Goal: Navigation & Orientation: Find specific page/section

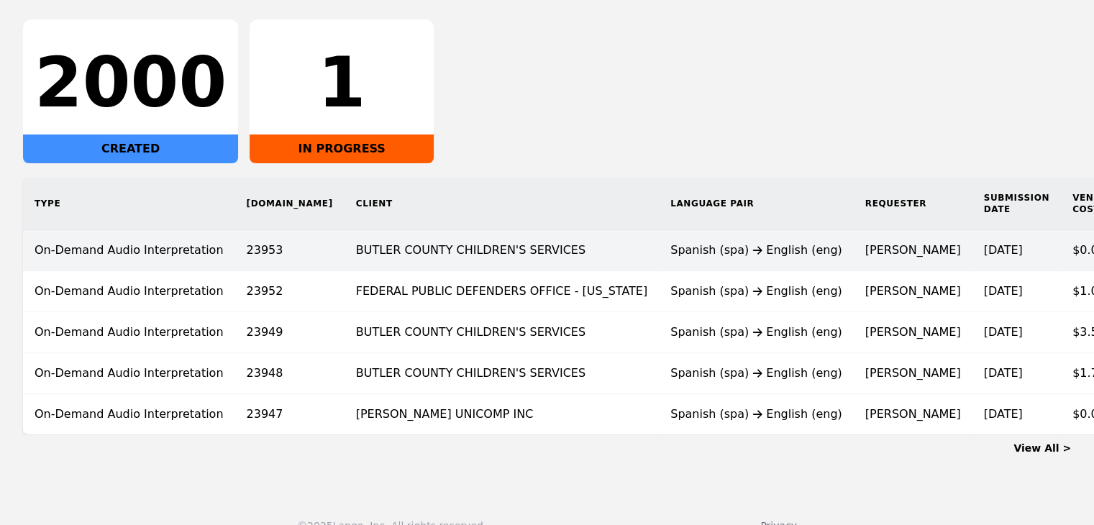
scroll to position [269, 0]
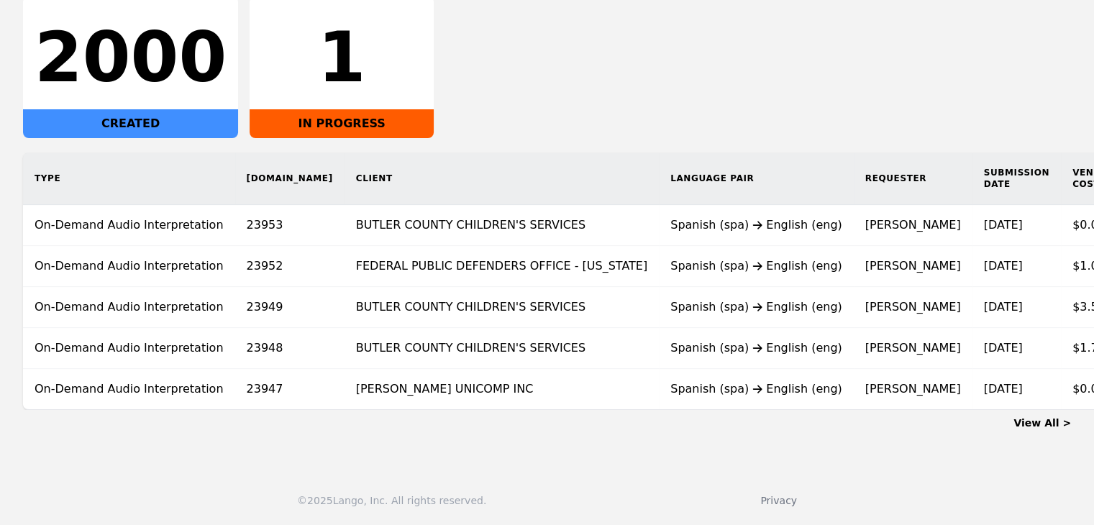
click at [1051, 424] on link "View All >" at bounding box center [1043, 423] width 58 height 12
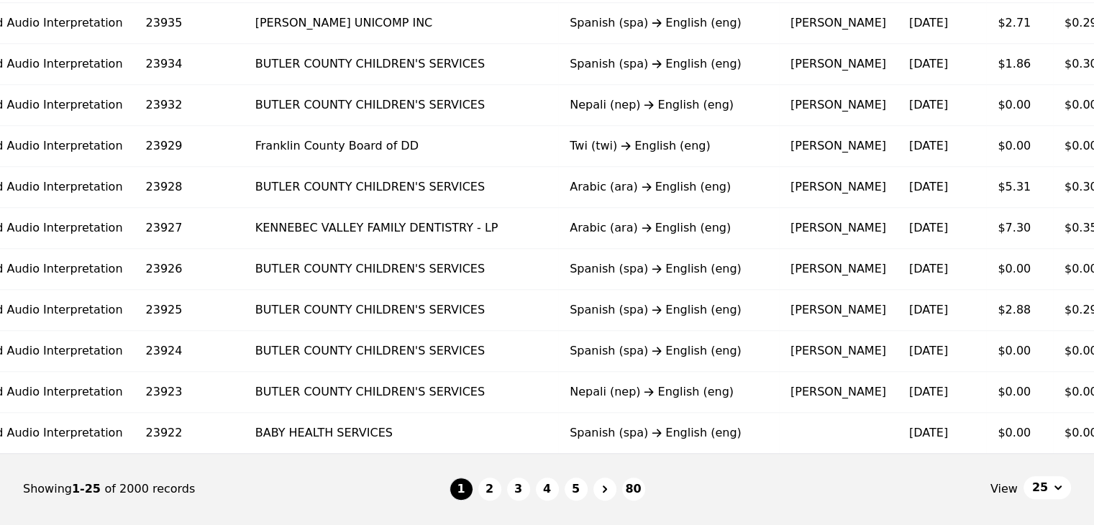
scroll to position [0, 101]
click at [498, 497] on button "2" at bounding box center [489, 489] width 23 height 23
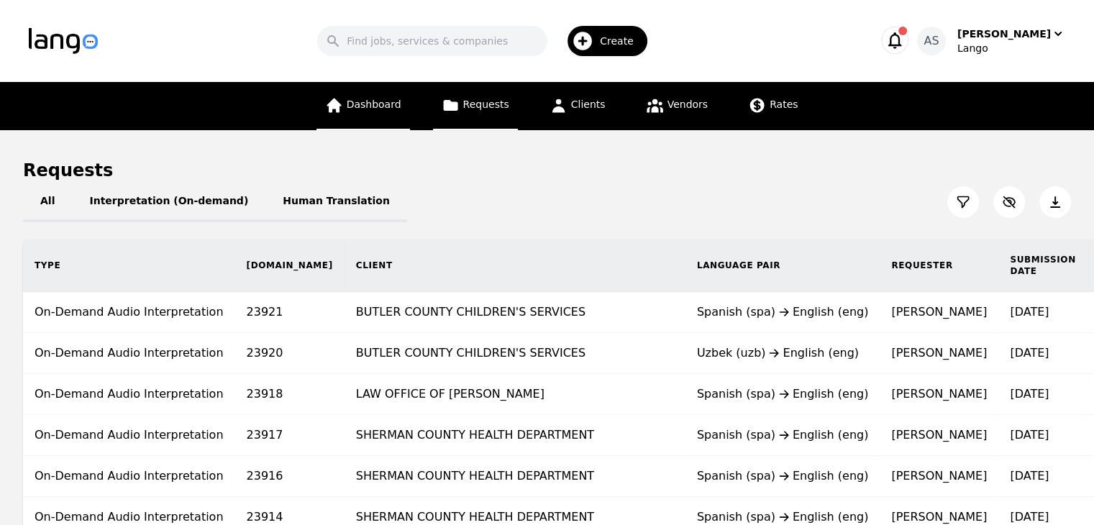
click at [391, 99] on span "Dashboard" at bounding box center [374, 105] width 55 height 12
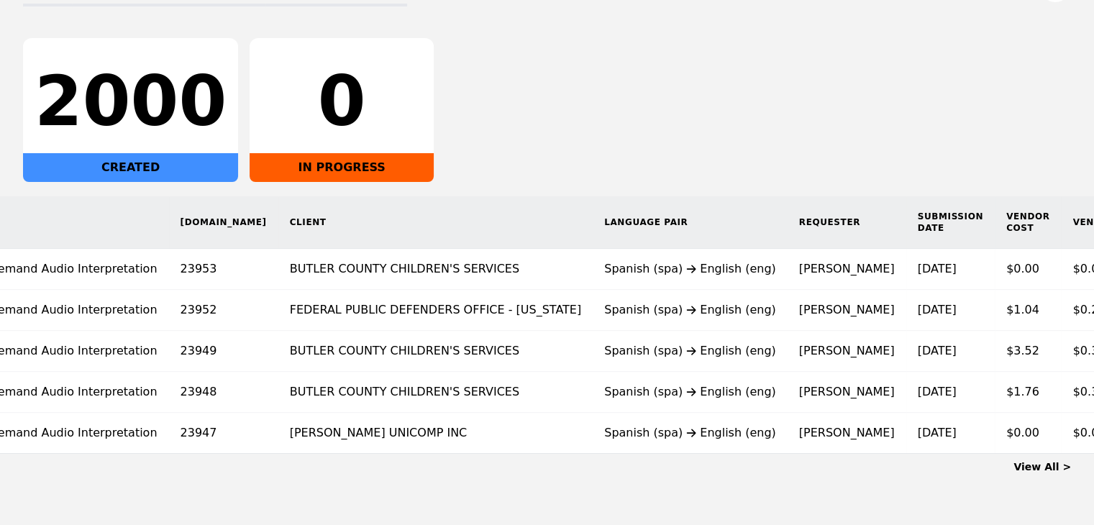
scroll to position [0, 78]
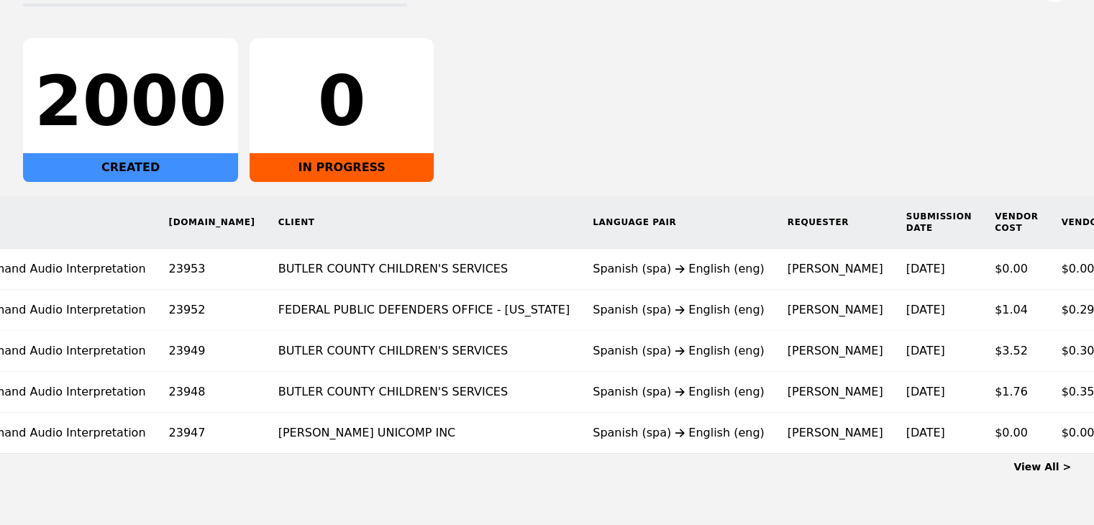
click at [1050, 473] on link "View All >" at bounding box center [1043, 467] width 58 height 12
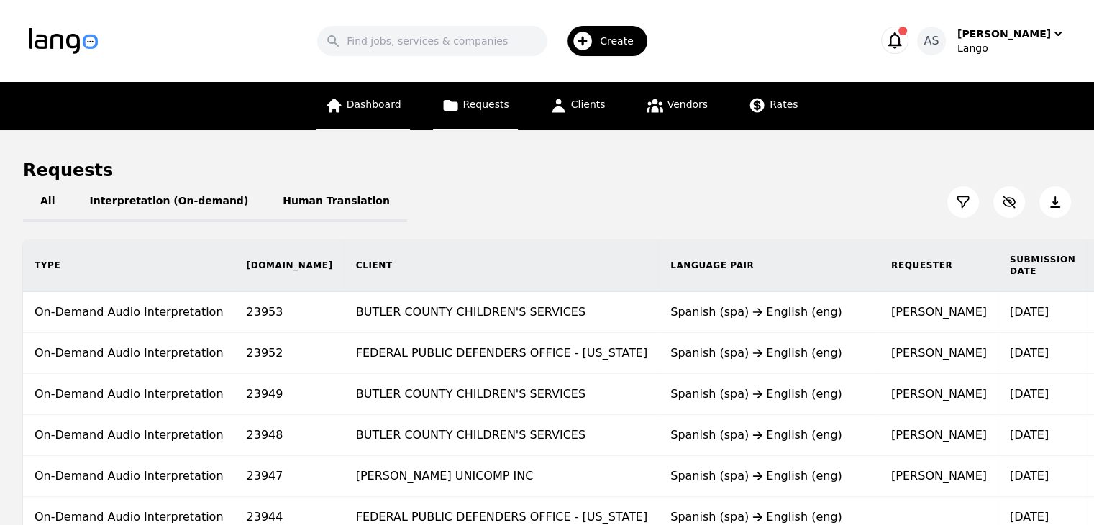
click at [383, 117] on link "Dashboard" at bounding box center [363, 106] width 94 height 48
